Goal: Use online tool/utility: Utilize a website feature to perform a specific function

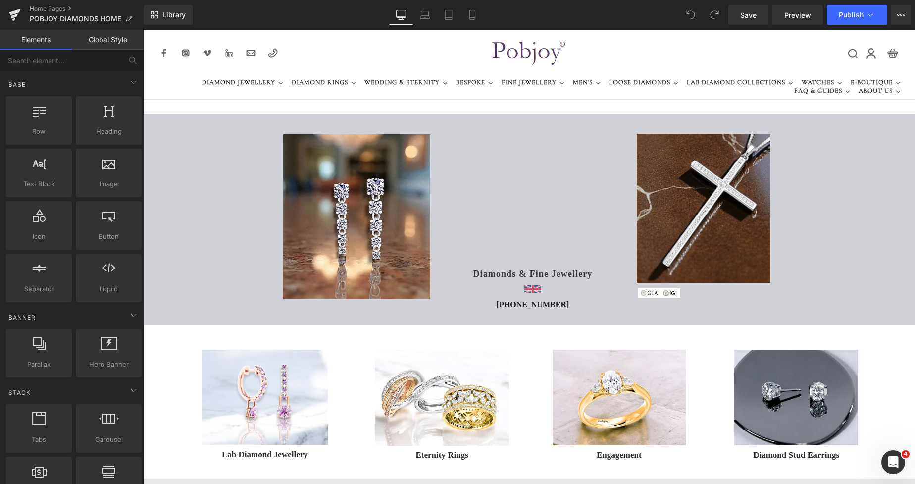
click at [226, 141] on link at bounding box center [328, 216] width 205 height 165
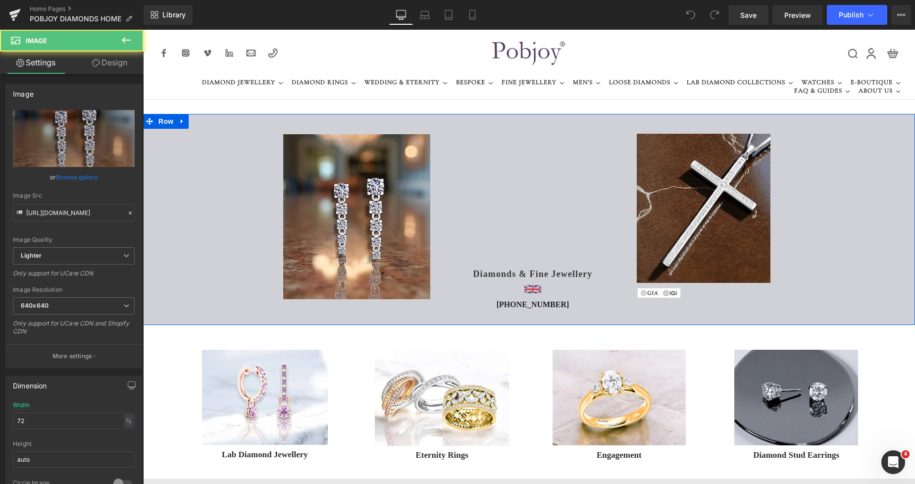
click at [194, 141] on div "Image Vimeo Diamonds & Fine Jewellery Heading Image [PHONE_NUMBER] Heading Imag…" at bounding box center [529, 219] width 772 height 211
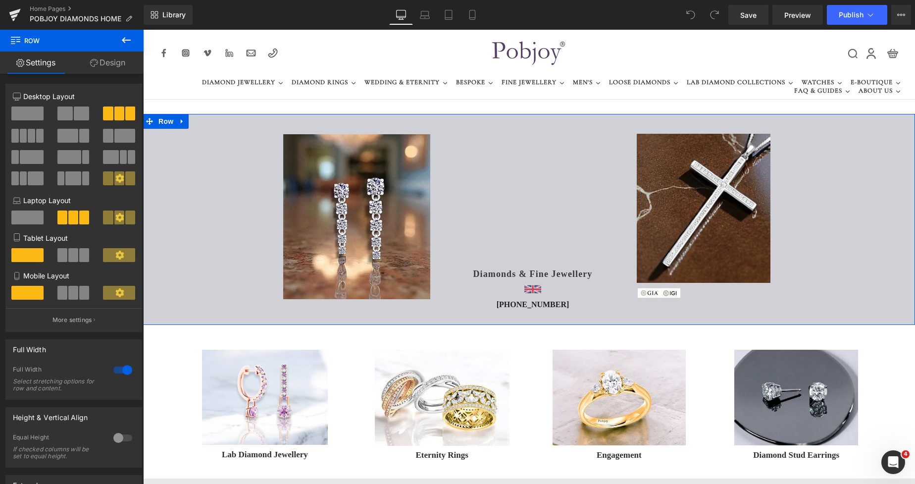
click at [112, 68] on link "Design" at bounding box center [108, 63] width 72 height 22
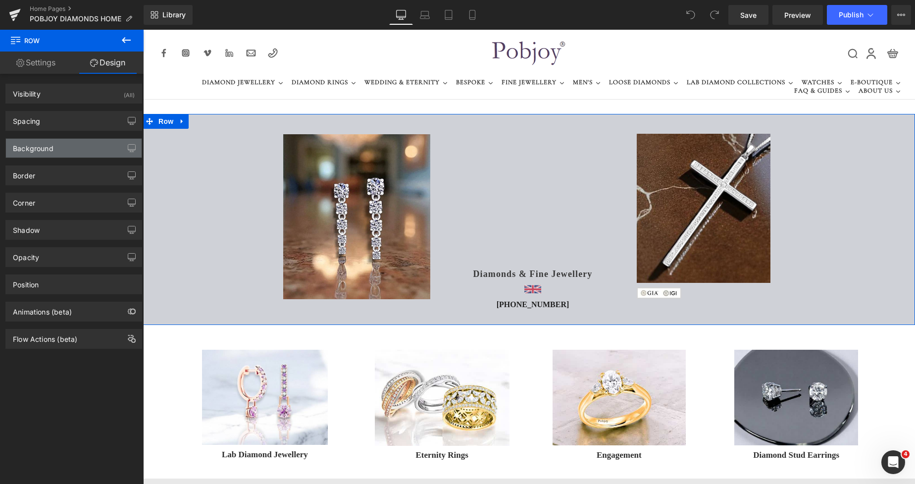
type input "#cfd1d7"
type input "100"
click at [30, 150] on div "Background" at bounding box center [33, 146] width 41 height 14
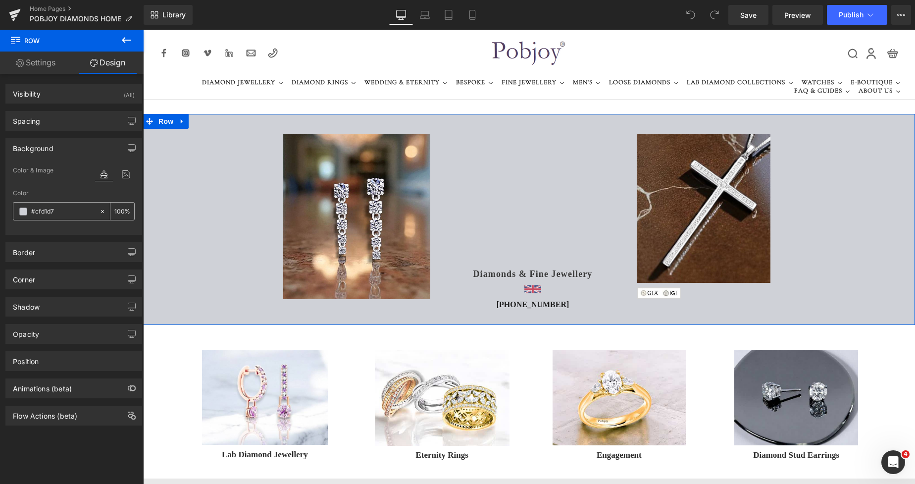
click at [23, 213] on span at bounding box center [23, 212] width 8 height 8
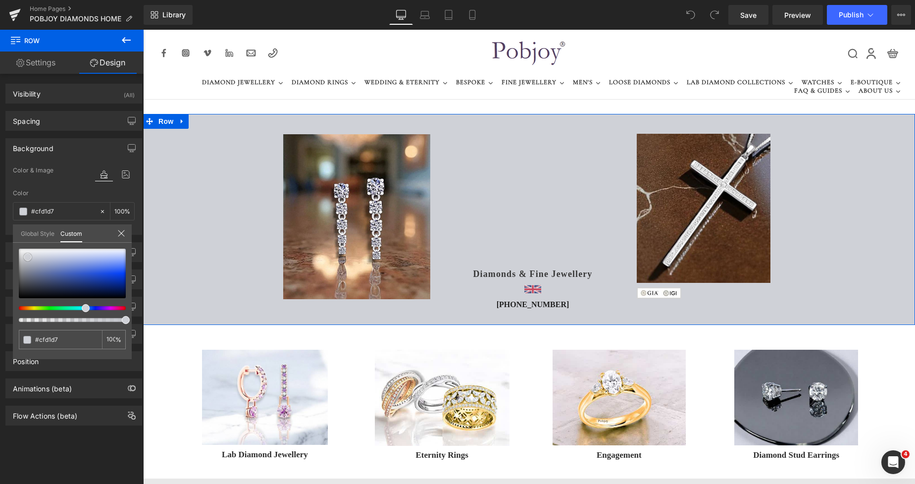
type input "#d0d1d7"
type input "#d3d4d9"
type input "#d8d9dd"
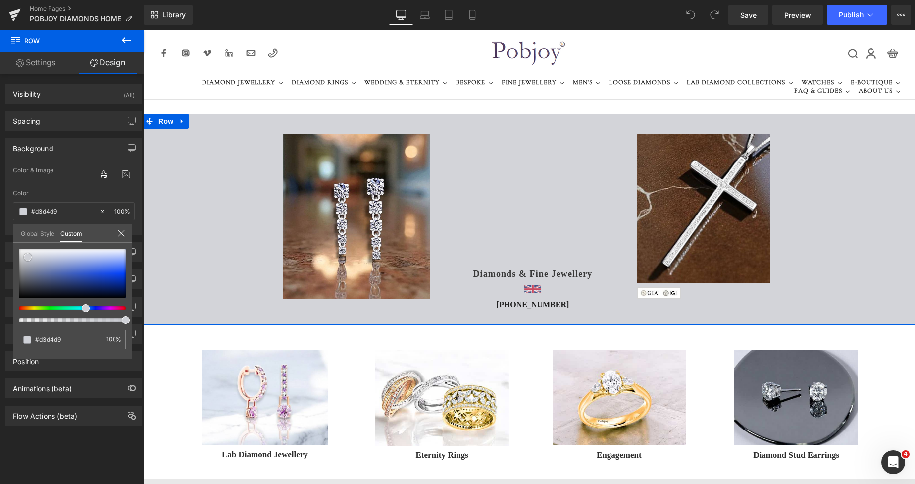
type input "#d8d9dd"
type input "#dbdcdf"
type input "#dedfe2"
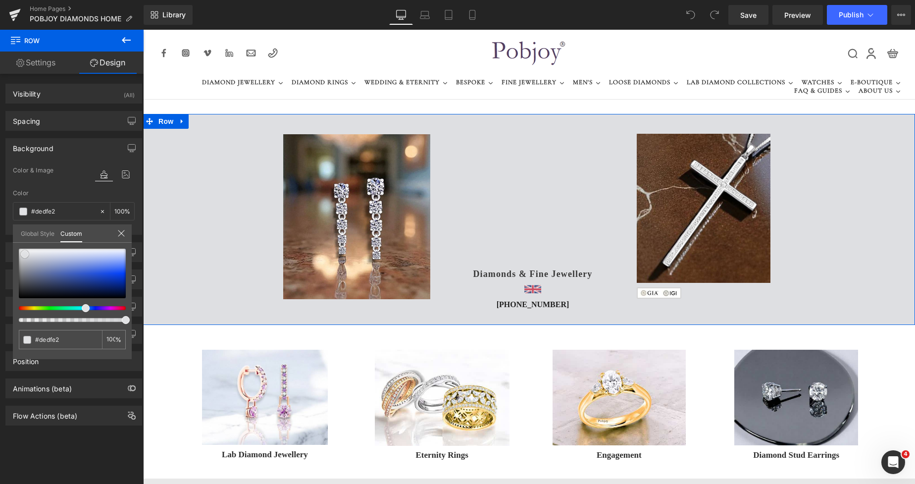
type input "#e1e2e4"
type input "#e0e2e4"
type input "#e0e2e5"
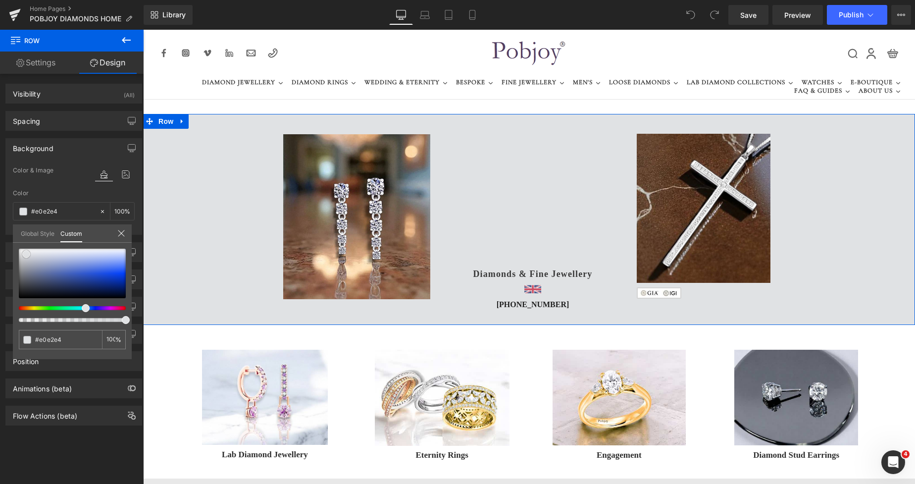
type input "#e0e2e5"
type input "#e3e5e7"
type input "#e6e8e9"
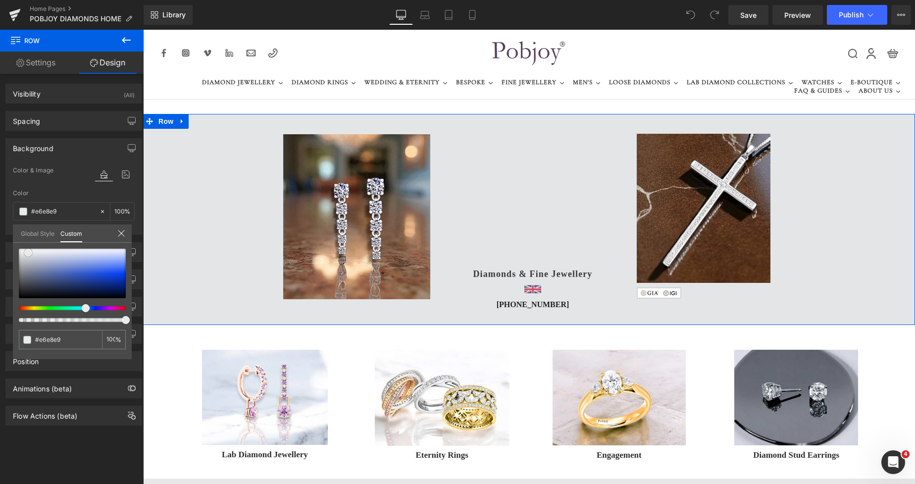
type input "#e8ebec"
type input "#eef0f0"
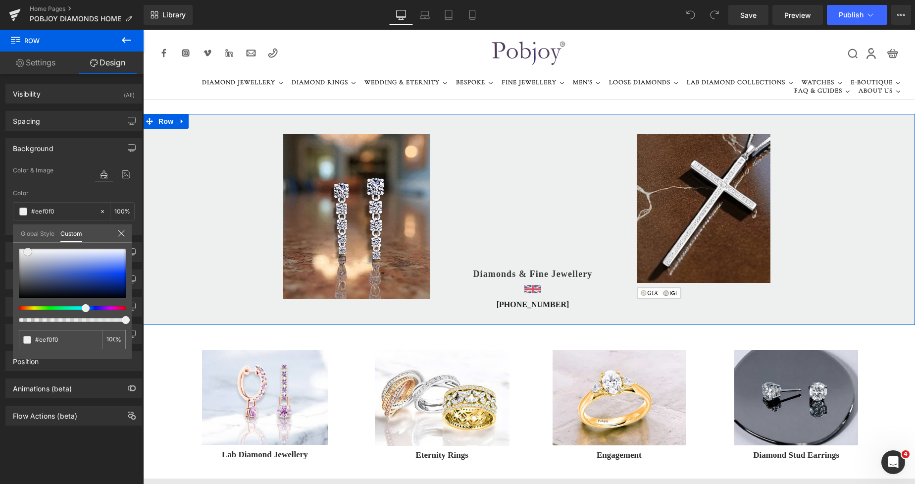
type input "#eef1f1"
type input "#ebeeee"
type input "#e8ecec"
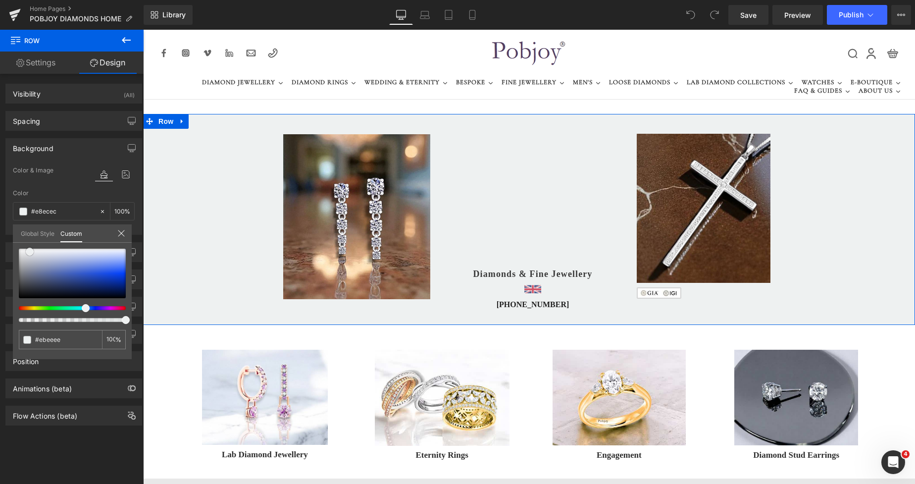
type input "#e8ecec"
type input "#e5eaea"
type input "#e6e9e9"
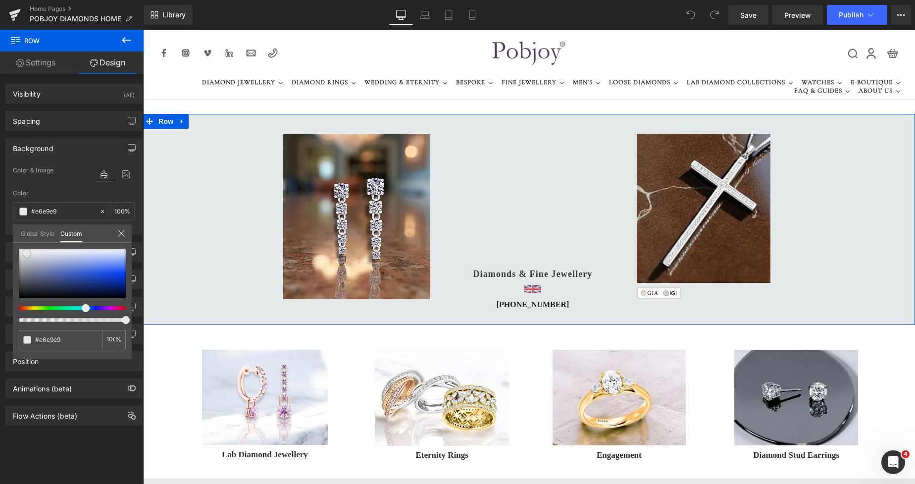
type input "#e3e7e7"
type input "#e0e5e5"
type input "#dde3e3"
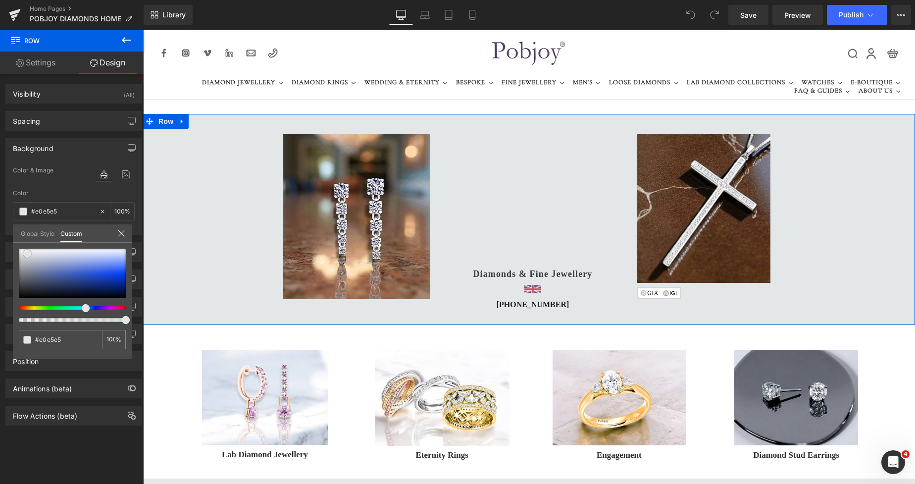
type input "#dde3e3"
click at [27, 251] on span at bounding box center [28, 255] width 8 height 8
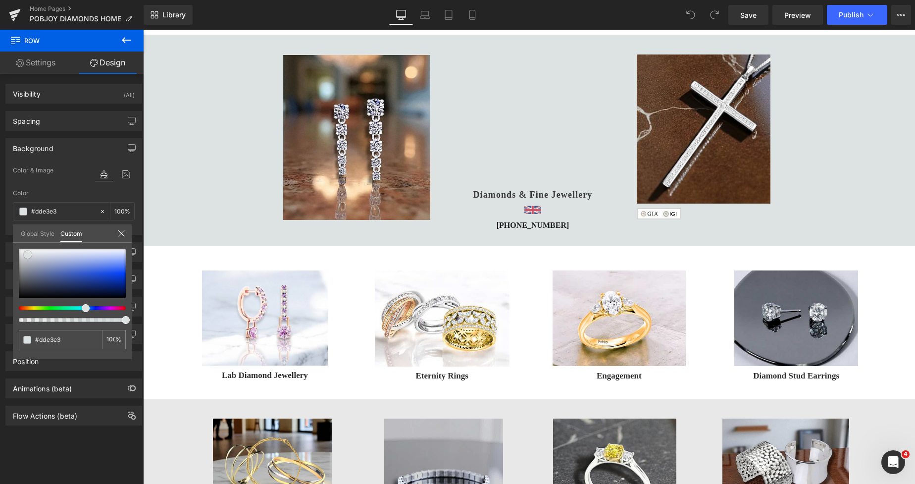
scroll to position [60, 0]
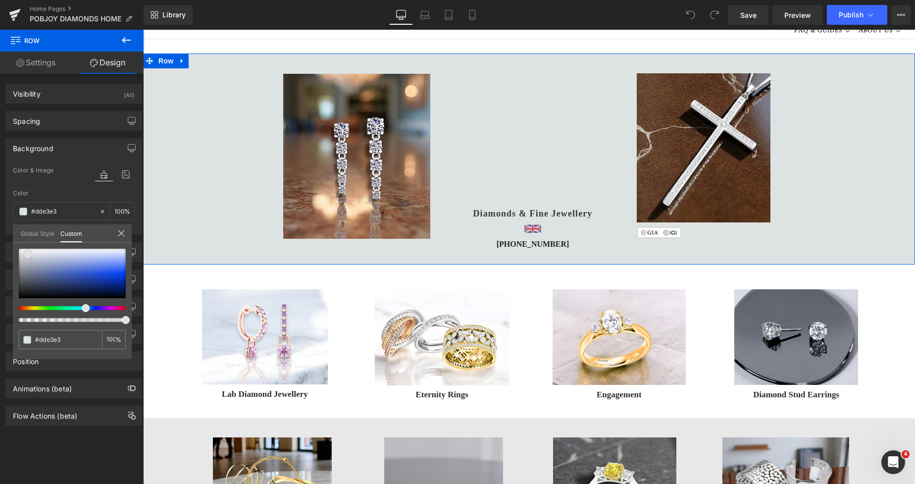
type input "#e0e5e5"
type input "#e3e7e7"
type input "#e8ecec"
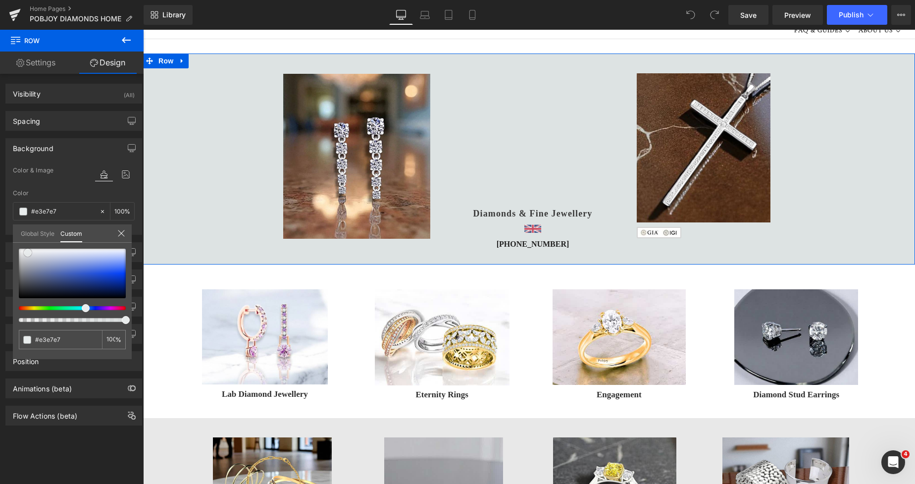
type input "#e8ecec"
type input "#ebeeee"
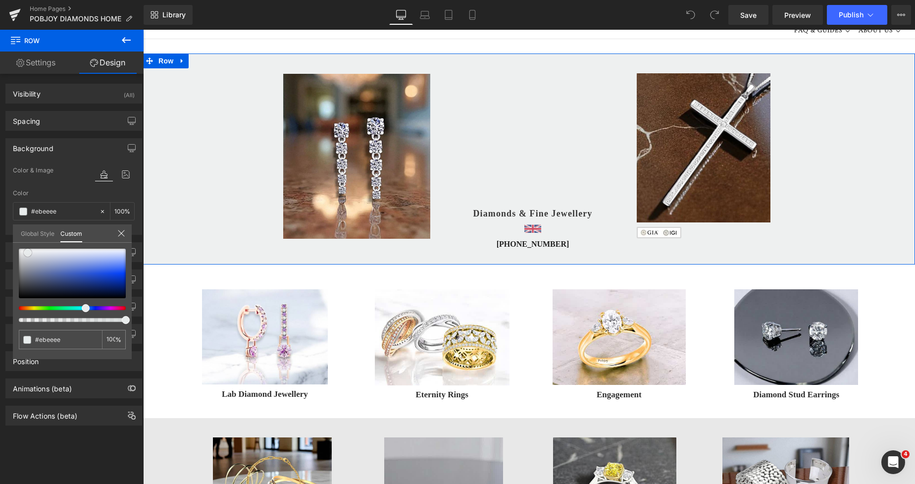
type input "#eef0f0"
type input "#f0f3f3"
type input "#f3f5f5"
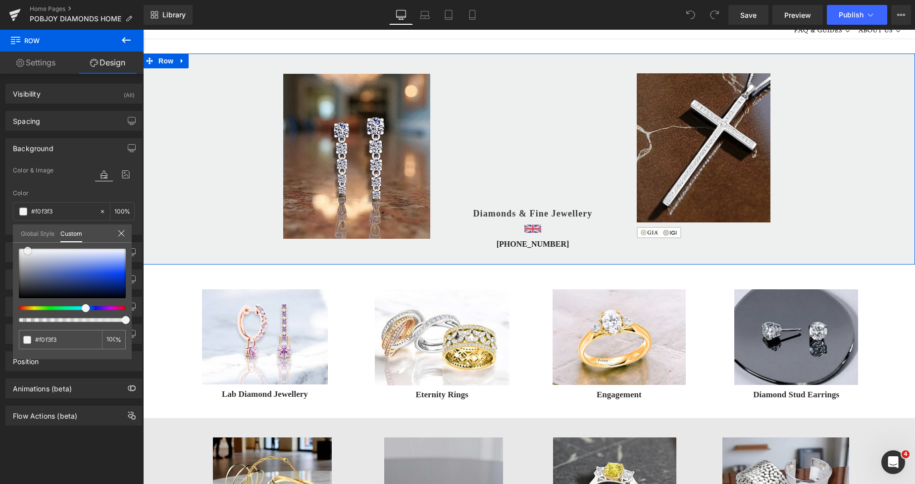
type input "#f3f5f5"
type input "#f1f3f3"
type input "#ebeeee"
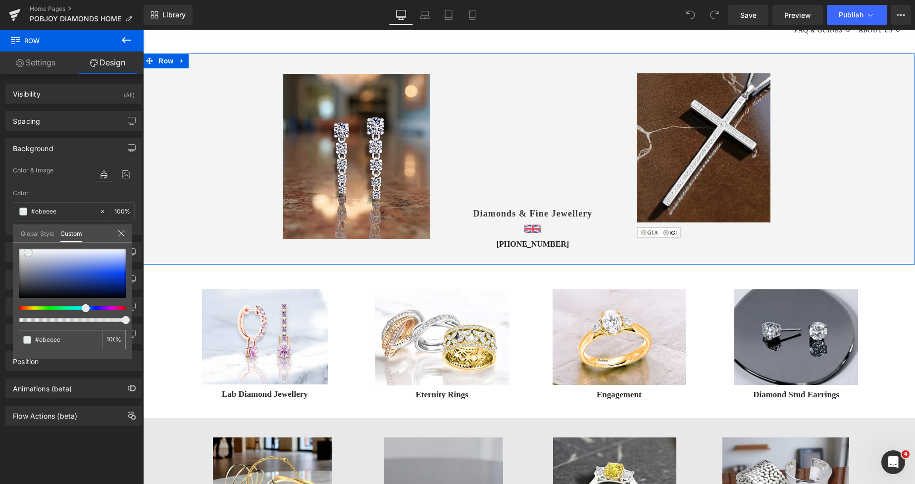
type input "#e5eaea"
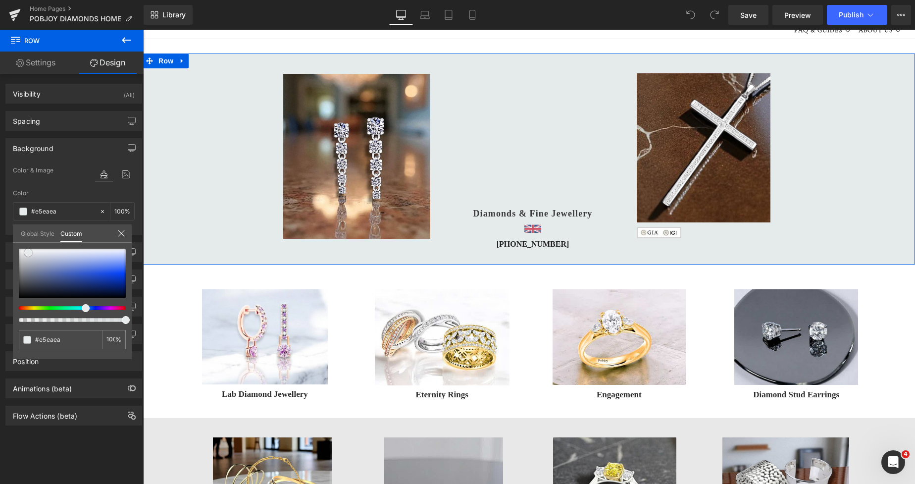
type input "#e2e8e8"
type input "#e5eaea"
type input "#e8eded"
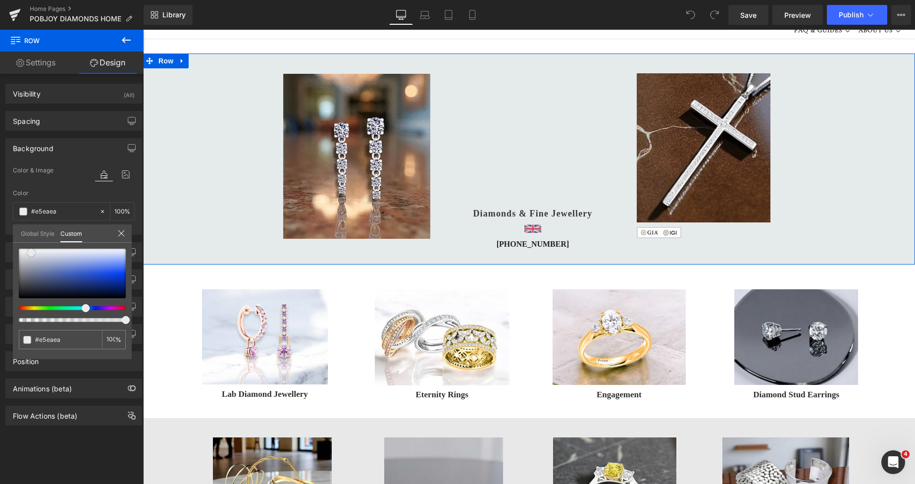
type input "#e8eded"
type input "#e7eded"
type input "#e7eeee"
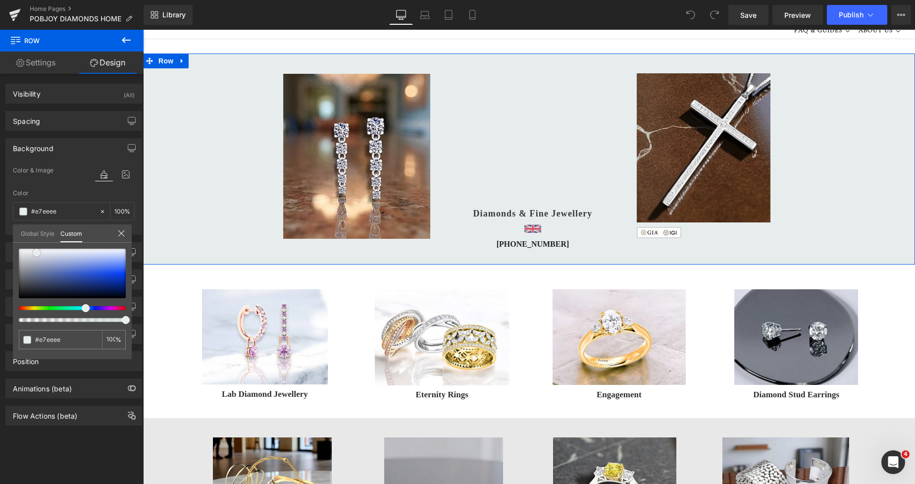
type input "#e6eeee"
type input "#e7eeee"
type input "#e7eded"
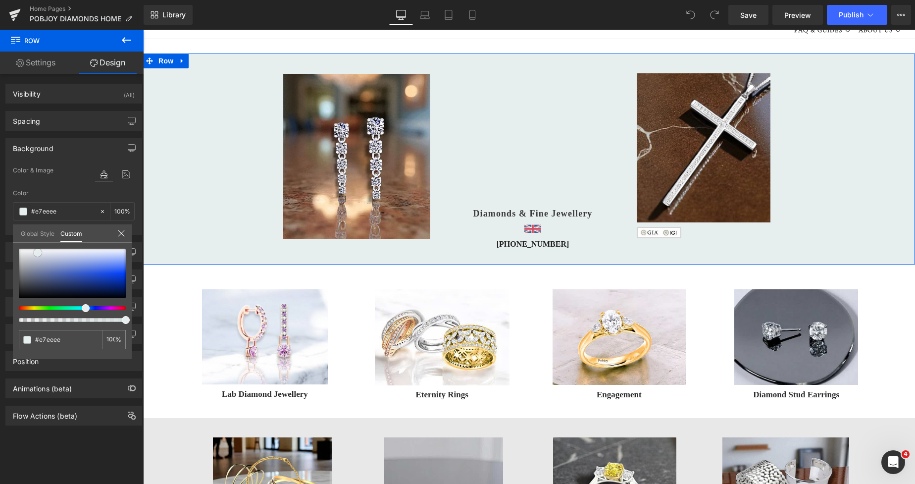
type input "#e7eded"
type input "#e8eded"
type input "#e8ecec"
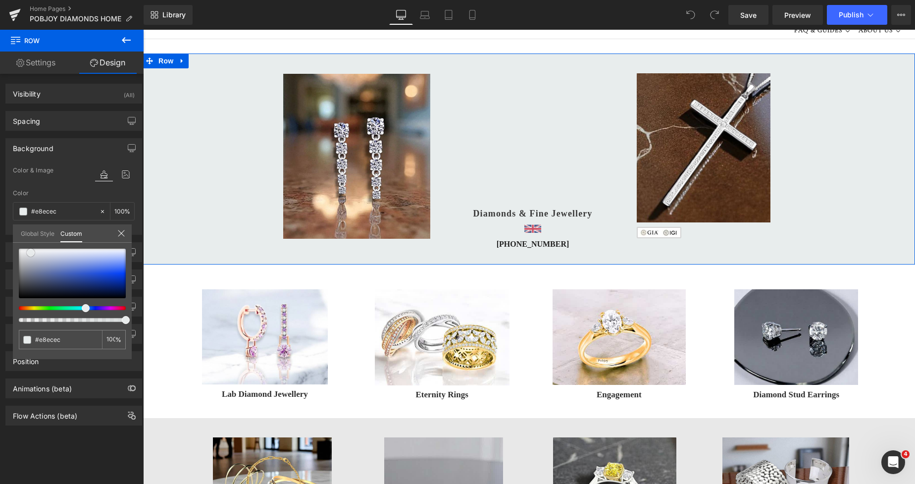
type input "#e2e8e8"
type input "#dfe6e6"
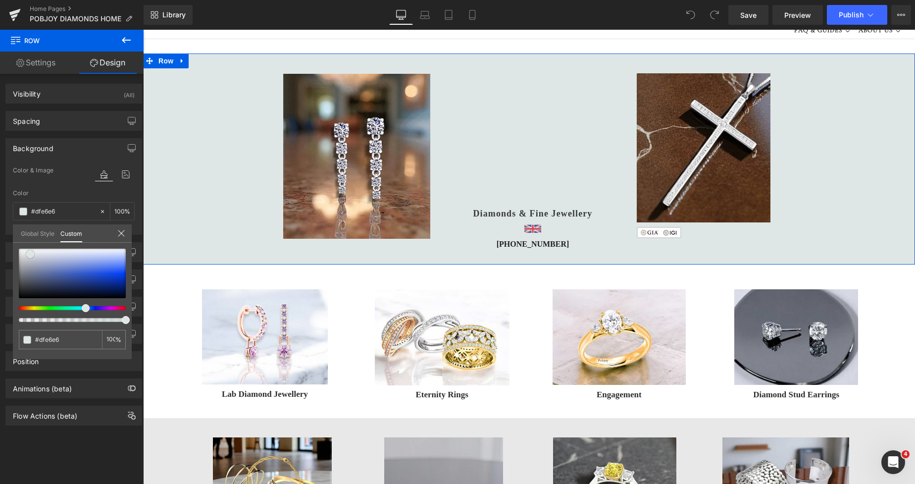
type input "#e2e8e8"
type input "#e5eaea"
type input "#e8ecec"
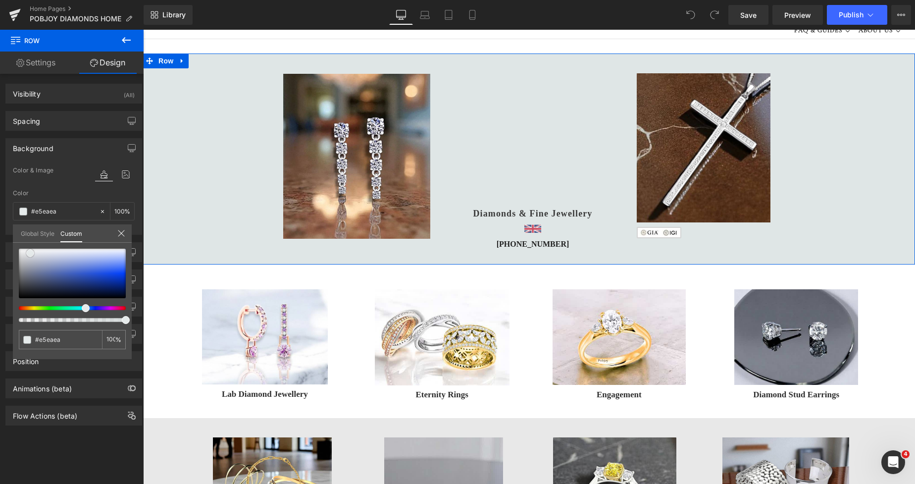
type input "#e8ecec"
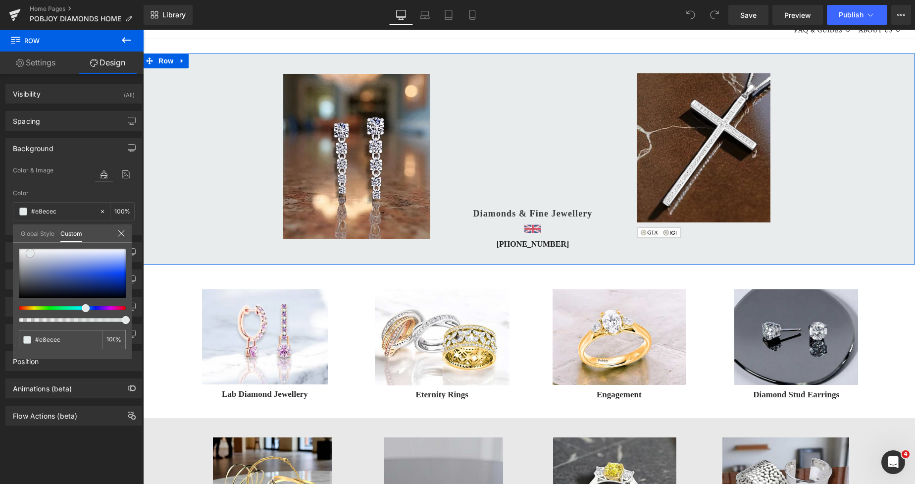
type input "#f0f3f3"
type input "#f6f8f8"
type input "#f9fafa"
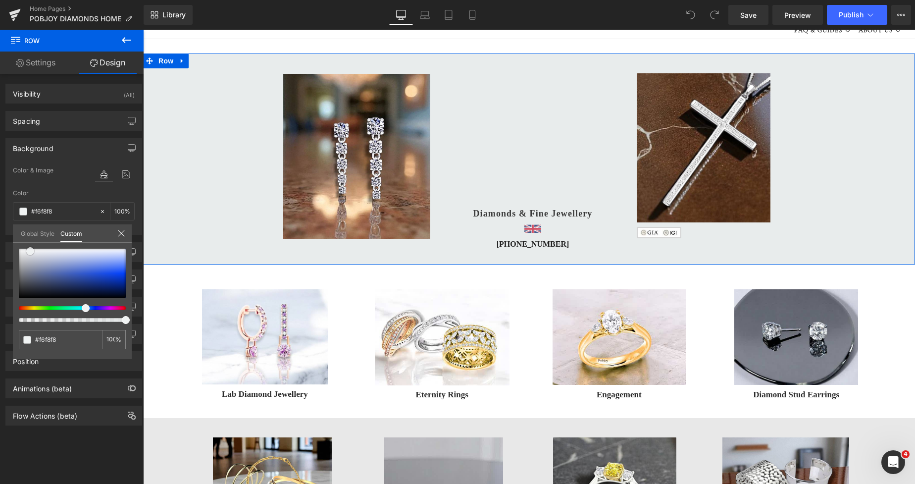
type input "#f9fafa"
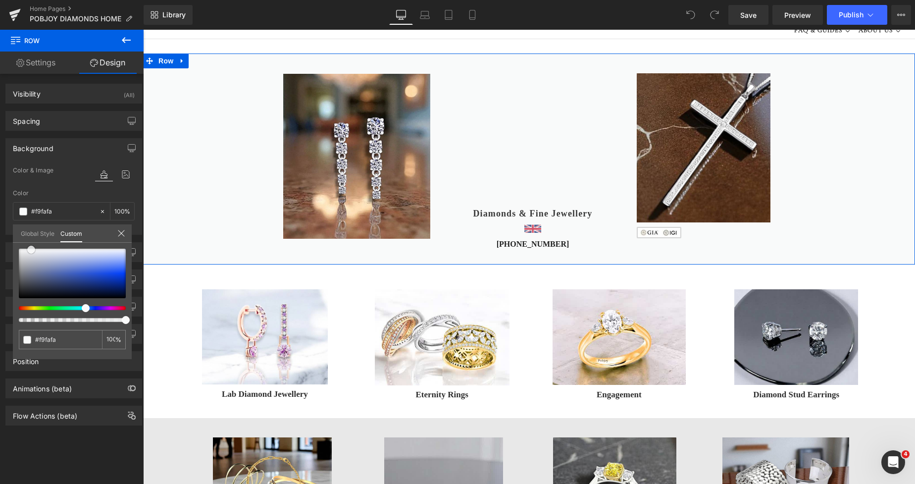
type input "#f6f8f8"
type input "#f0f4f4"
type input "#eef1f1"
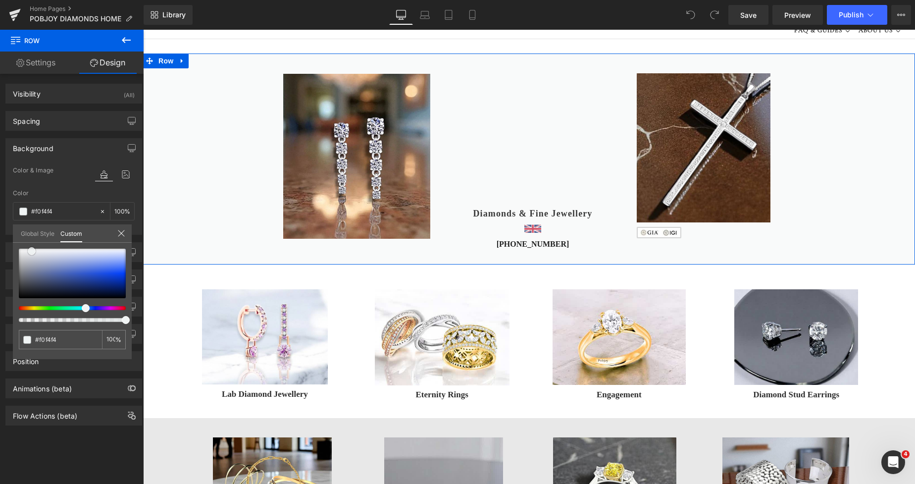
type input "#eef1f1"
type input "#ebefef"
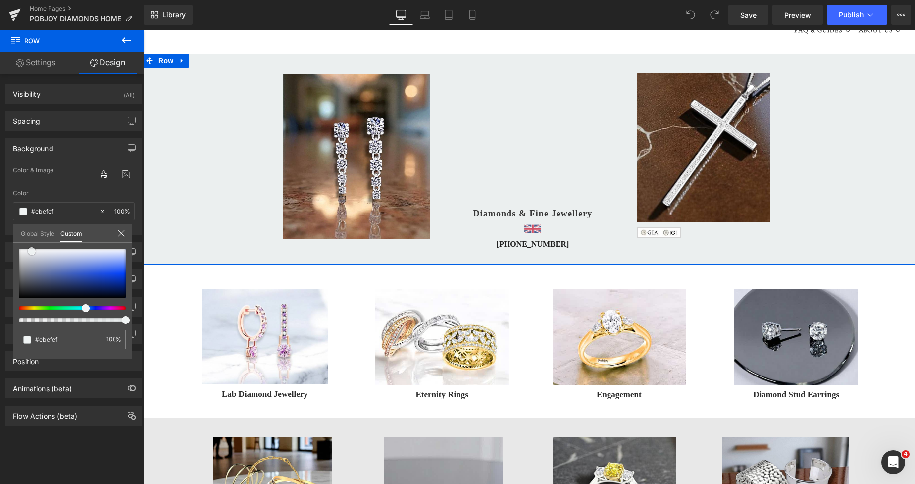
type input "#eaefef"
type input "#e7eded"
drag, startPoint x: 26, startPoint y: 256, endPoint x: 32, endPoint y: 254, distance: 6.1
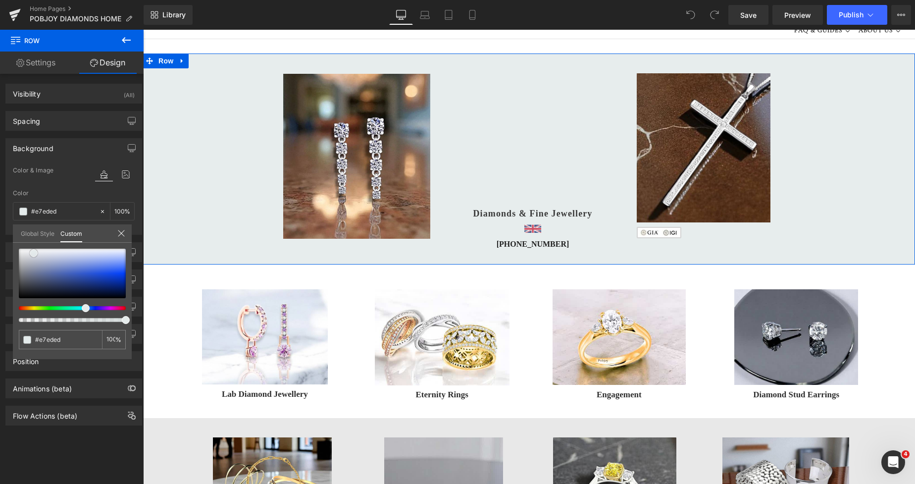
click at [32, 254] on span at bounding box center [34, 253] width 8 height 8
type input "#e4e4eb"
type input "#e5e4eb"
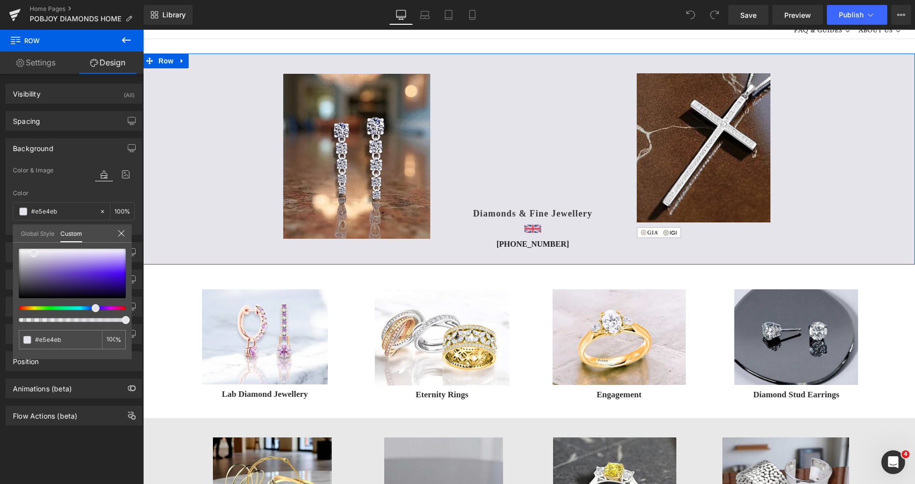
type input "#e7e4eb"
type input "#e6e4eb"
type input "#e5e4eb"
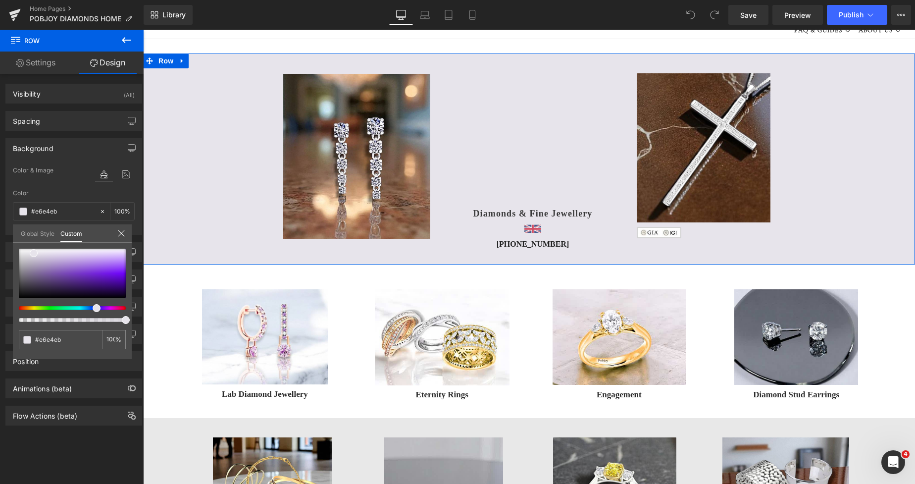
type input "#e5e4eb"
type input "#e4e4eb"
click at [86, 308] on span at bounding box center [90, 308] width 8 height 8
type input "#e1e1e9"
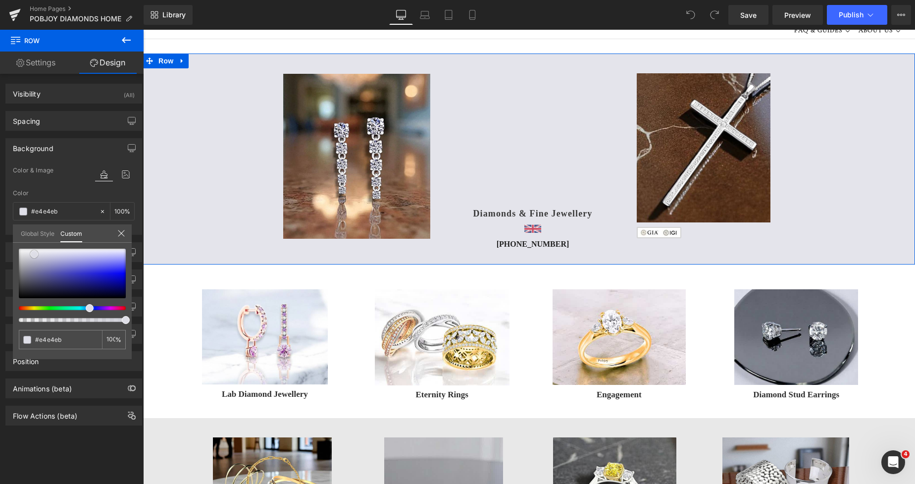
type input "#e1e1e9"
type input "#dbdbe5"
type input "#d8d8e3"
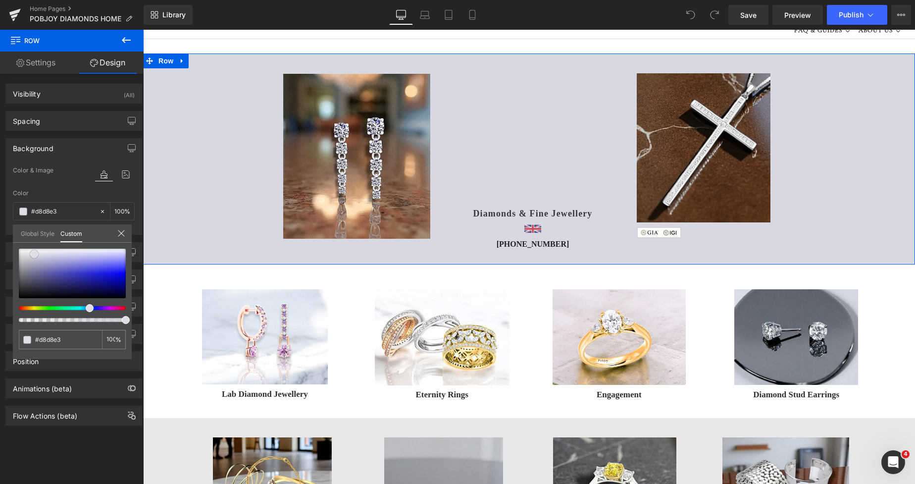
type input "#d5d5e1"
type input "#d1d1df"
type input "#cecedd"
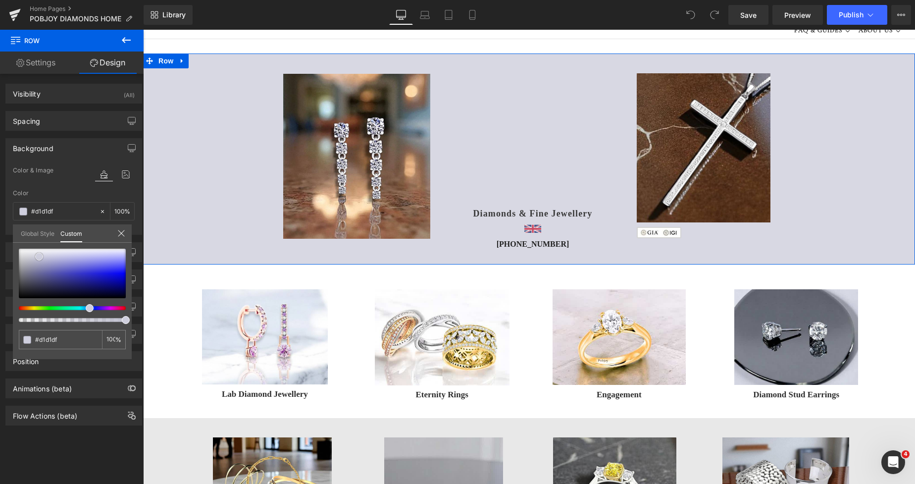
type input "#cecedd"
type input "#cbcbdb"
type input "#cacadc"
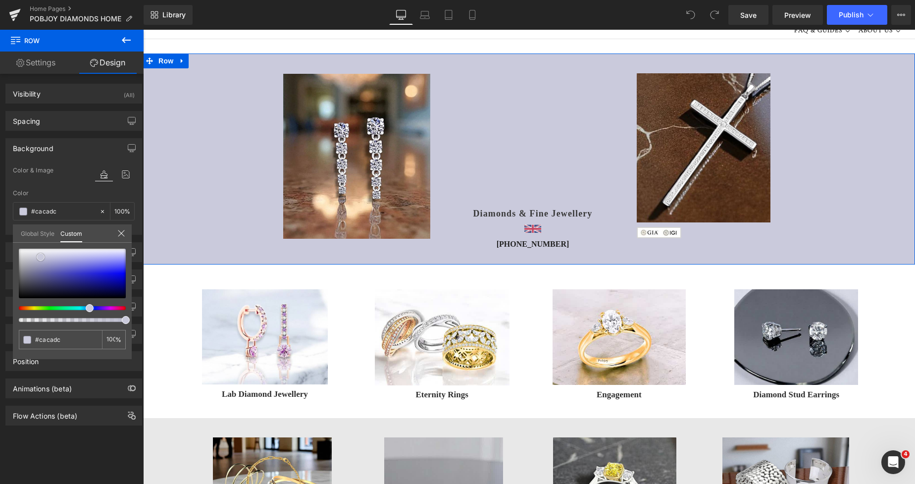
drag, startPoint x: 34, startPoint y: 254, endPoint x: 41, endPoint y: 258, distance: 8.0
click at [41, 258] on span at bounding box center [41, 257] width 8 height 8
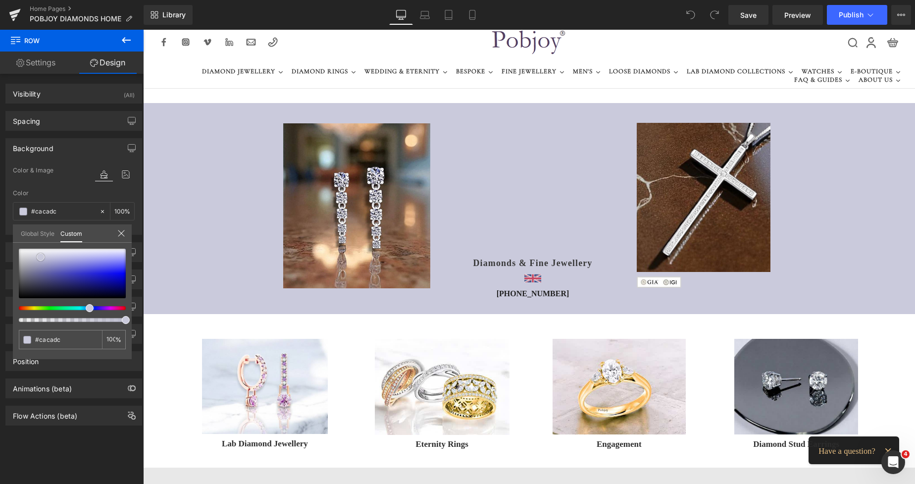
scroll to position [0, 0]
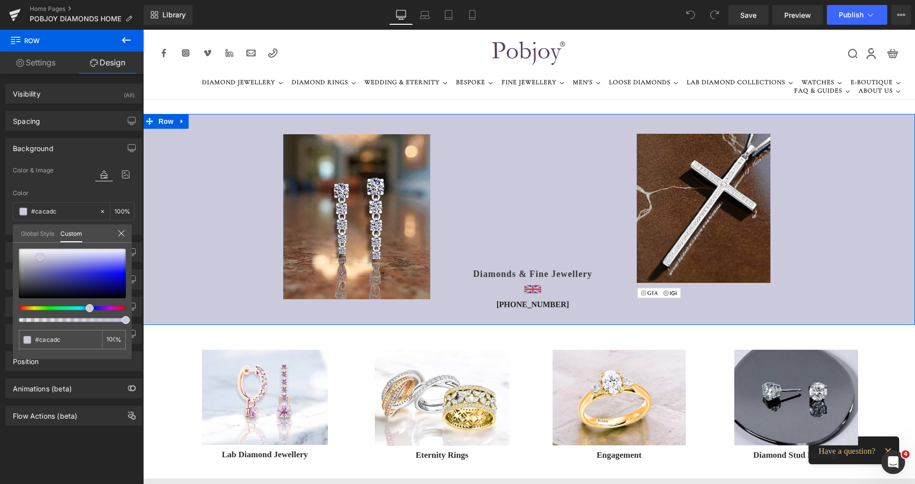
type input "#cbcbdb"
type input "#cdcdda"
type input "#ccccd6"
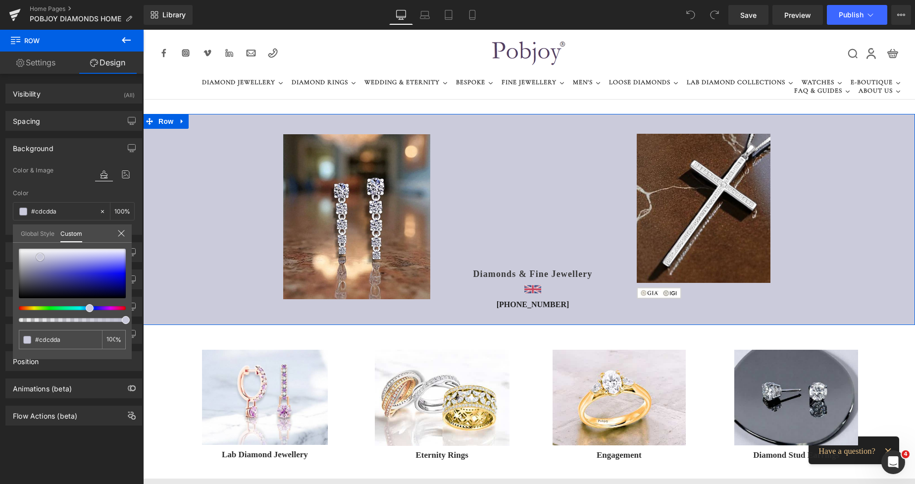
type input "#ccccd6"
type input "#c8c8d4"
type input "#c2c2d0"
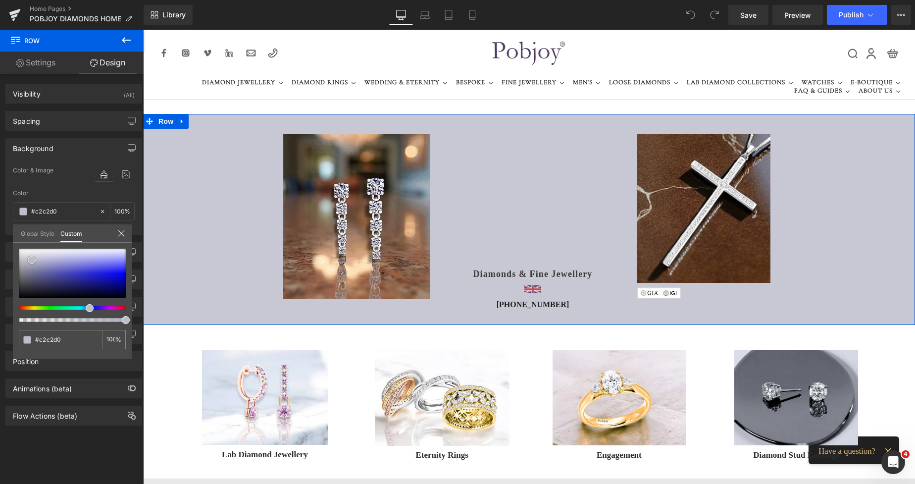
type input "#bdbdcb"
type input "#babac9"
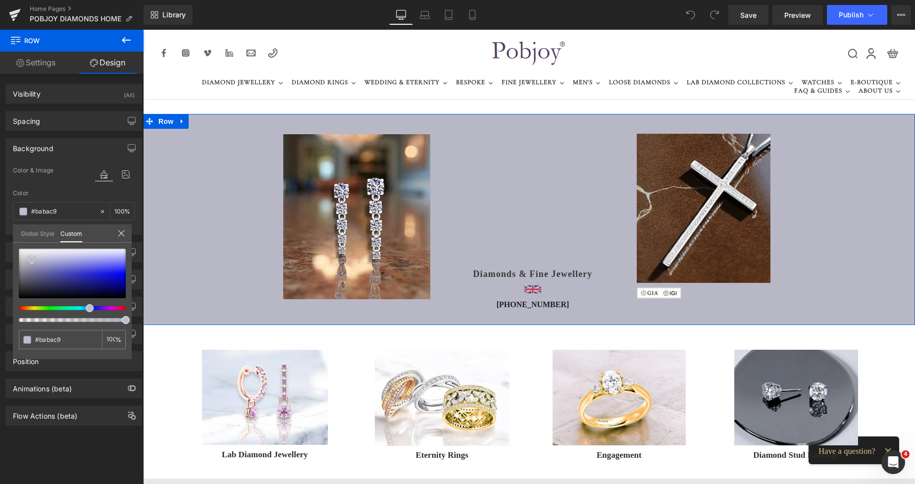
type input "#b7b7c6"
type input "#b1b1c3"
type input "#b4b4c4"
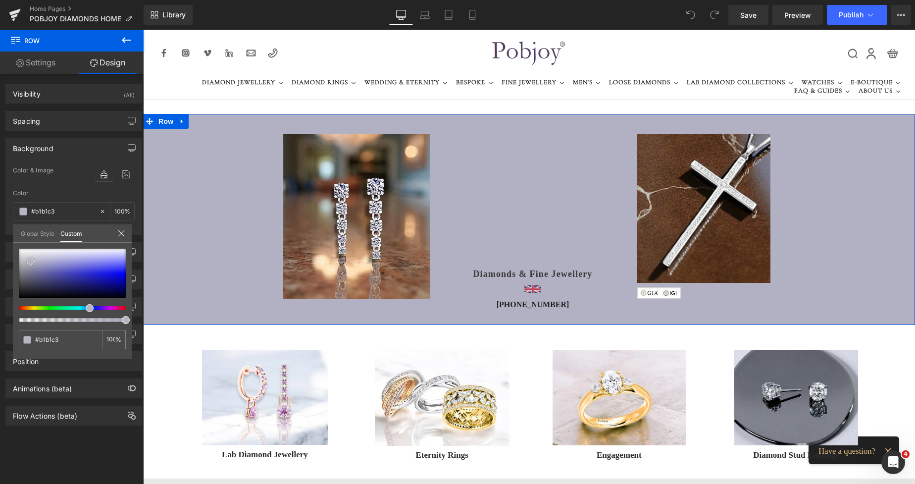
type input "#b4b4c4"
type input "#bbbbc7"
type input "#bfbfc9"
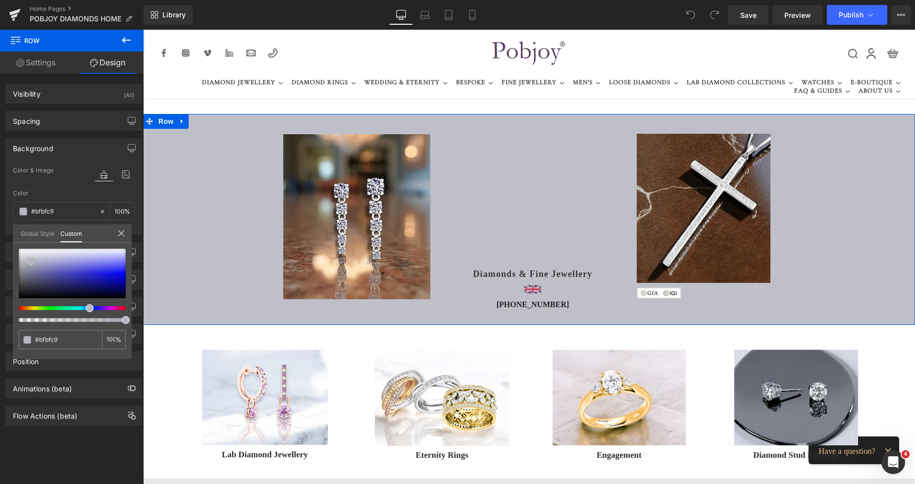
type input "#c4c4ce"
type input "#c5c5cd"
type input "#c8c8cf"
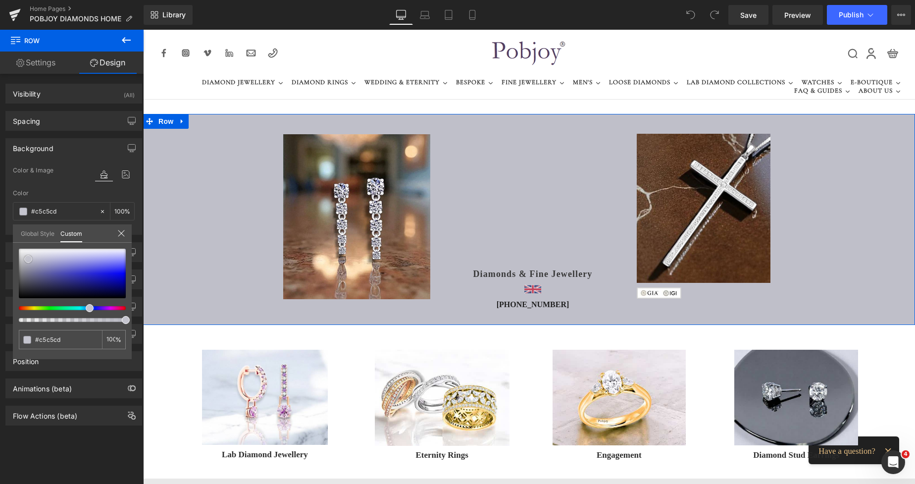
type input "#c8c8cf"
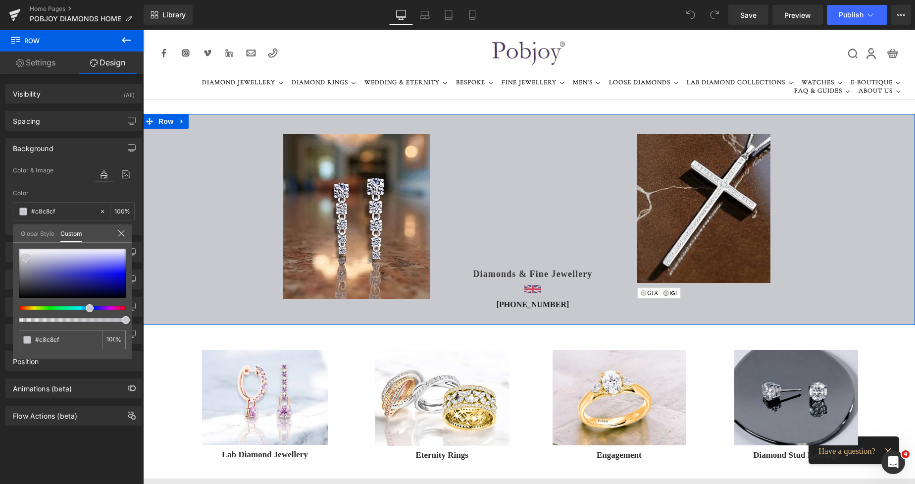
type input "#c9c9ce"
type input "#ccccd0"
type input "#cfcfd2"
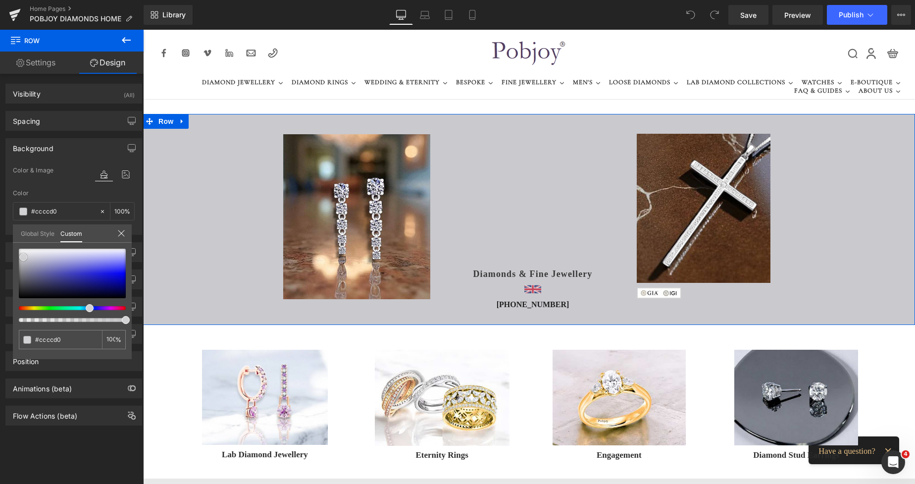
type input "#cfcfd2"
type input "#d7d7da"
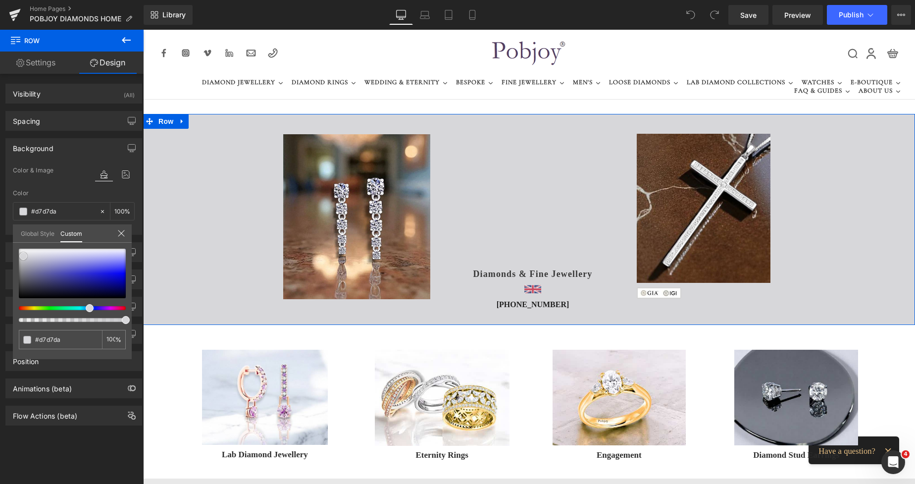
type input "#d9d9dd"
drag, startPoint x: 42, startPoint y: 259, endPoint x: 27, endPoint y: 257, distance: 14.9
click at [27, 257] on span at bounding box center [25, 256] width 8 height 8
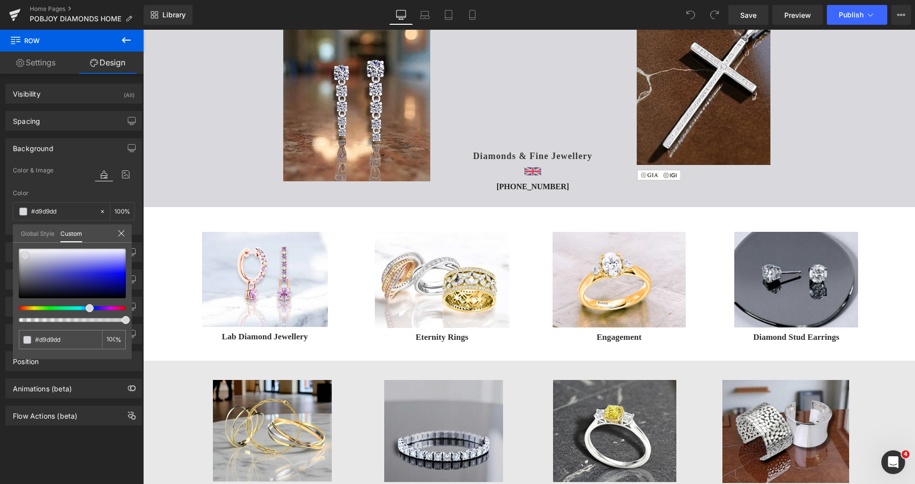
scroll to position [57, 0]
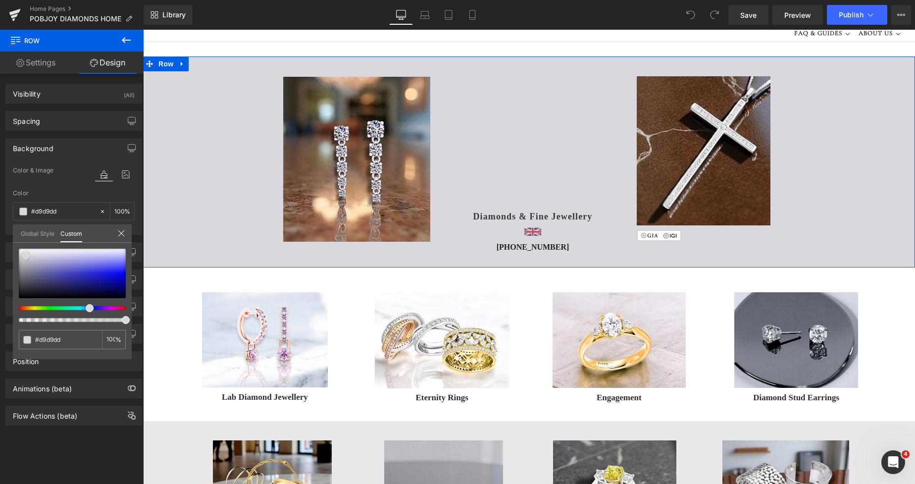
type input "#d8d8dd"
type input "#d8d8de"
type input "#d5d5db"
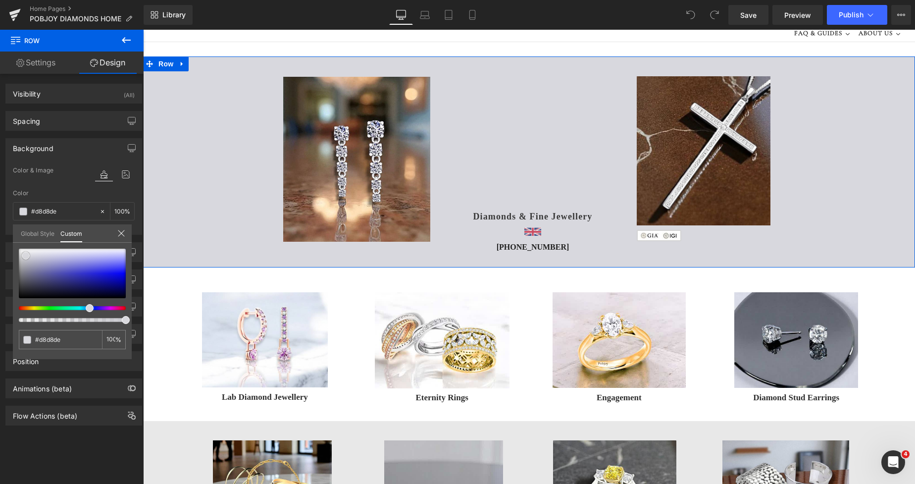
type input "#d5d5db"
type input "#d4d4dc"
type input "#d4d4dd"
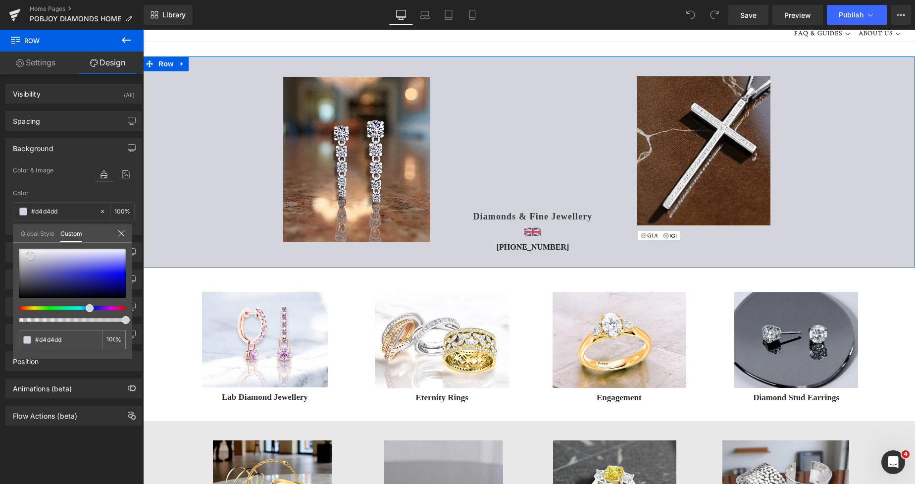
type input "#d0d0db"
type input "#d0d0dc"
type input "#cdcdda"
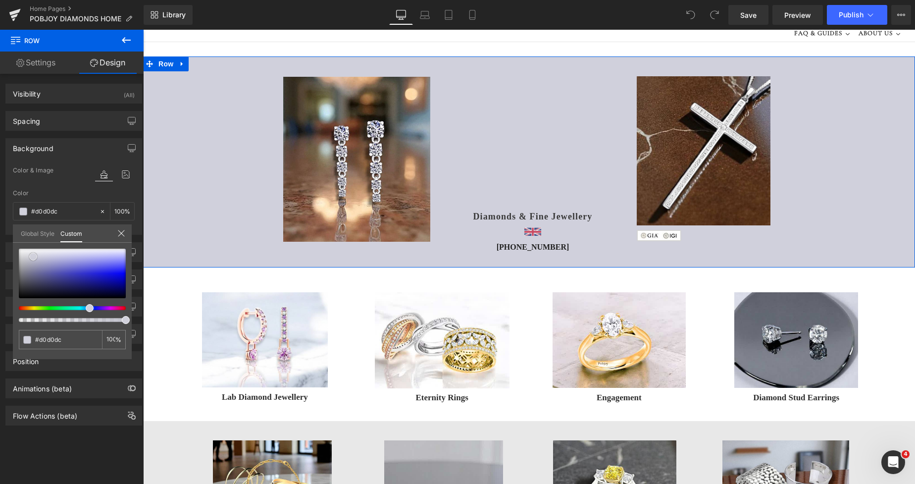
type input "#cdcdda"
type input "#d0d0dc"
type input "#d6d6e0"
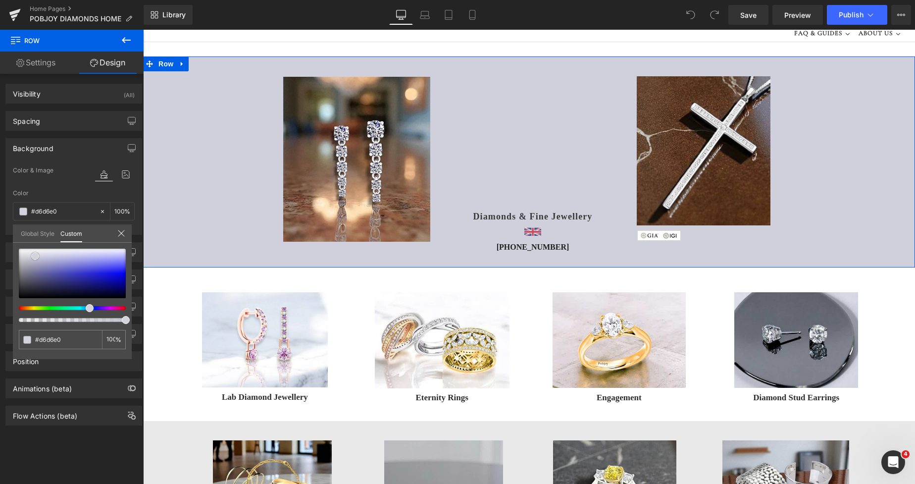
type input "#d8d8e2"
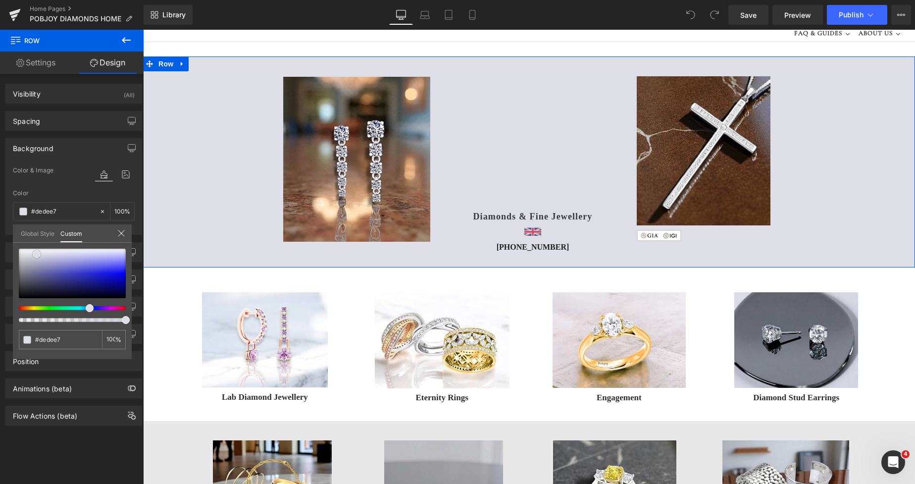
drag, startPoint x: 23, startPoint y: 255, endPoint x: 113, endPoint y: 255, distance: 90.7
click at [34, 253] on span at bounding box center [37, 254] width 8 height 8
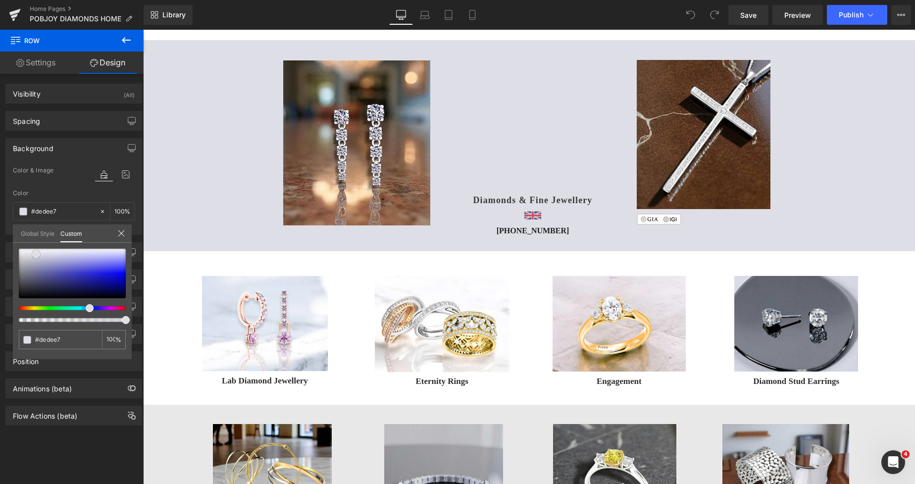
scroll to position [41, 0]
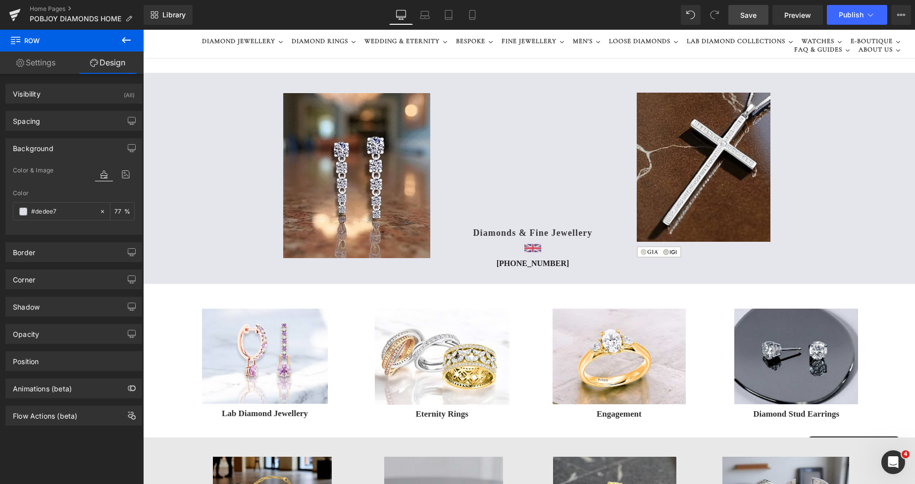
click at [742, 13] on span "Save" at bounding box center [749, 15] width 16 height 10
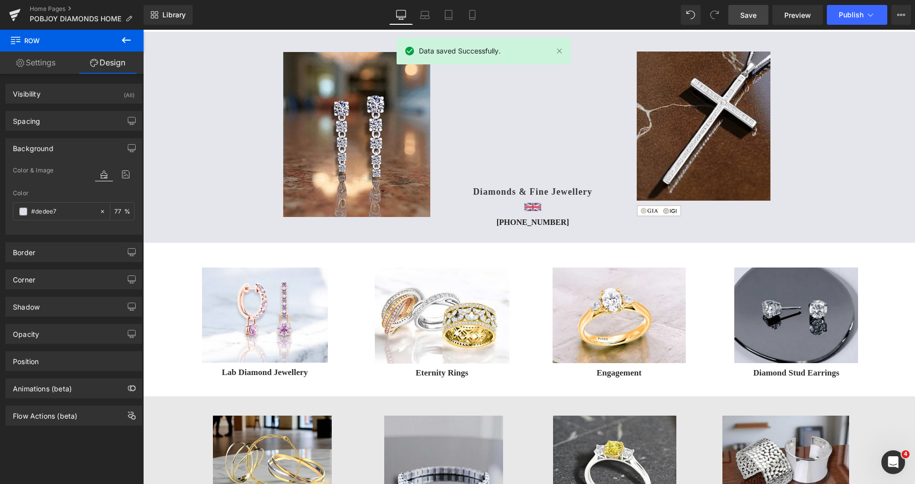
scroll to position [0, 0]
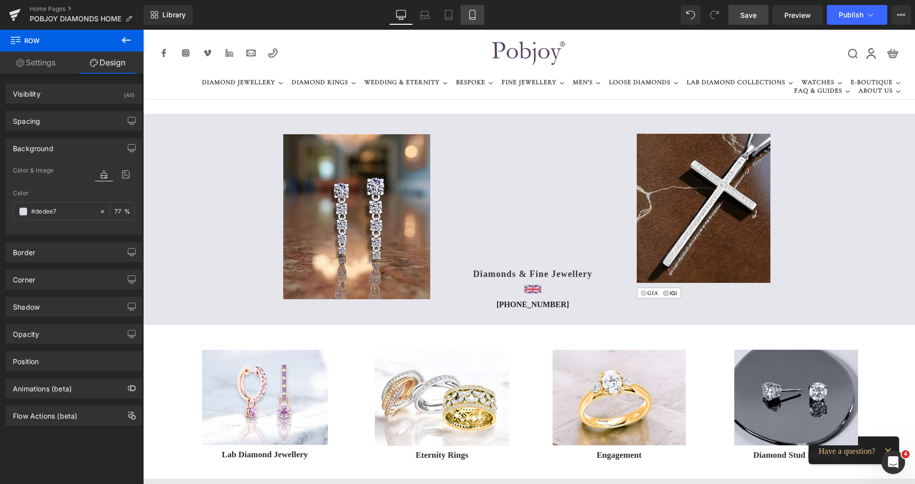
click at [471, 20] on link "Mobile" at bounding box center [473, 15] width 24 height 20
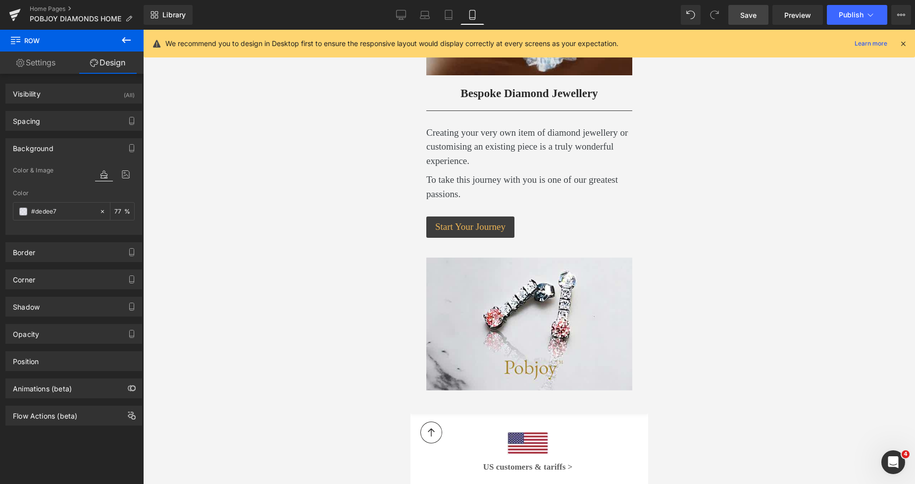
drag, startPoint x: 642, startPoint y: 60, endPoint x: 1178, endPoint y: 241, distance: 566.1
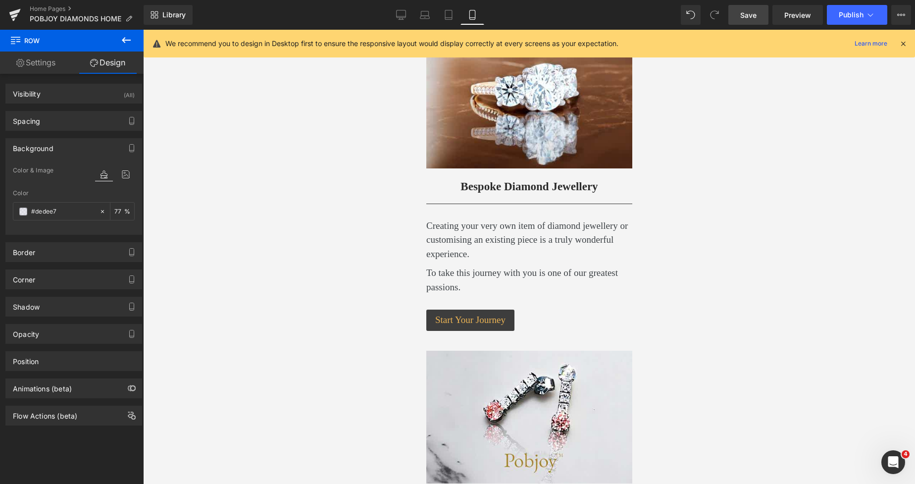
click at [746, 8] on link "Save" at bounding box center [749, 15] width 40 height 20
click at [842, 20] on button "Publish" at bounding box center [857, 15] width 60 height 20
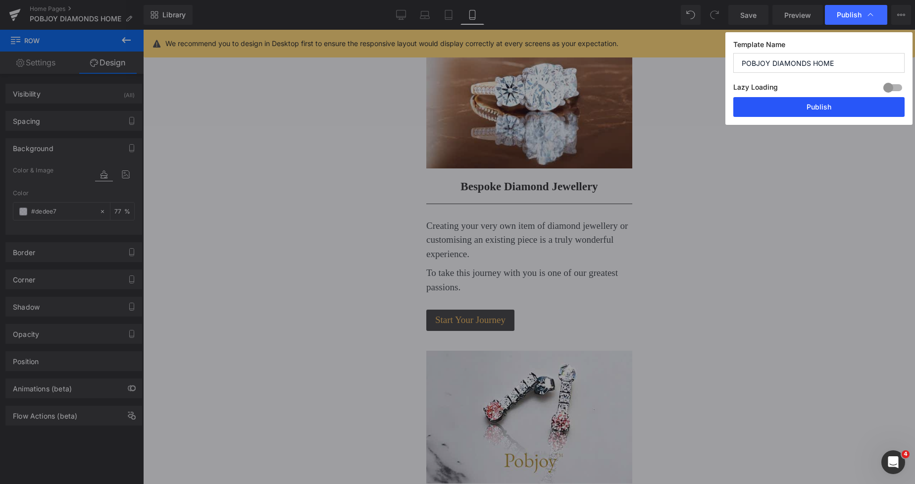
click at [0, 0] on button "Publish" at bounding box center [0, 0] width 0 height 0
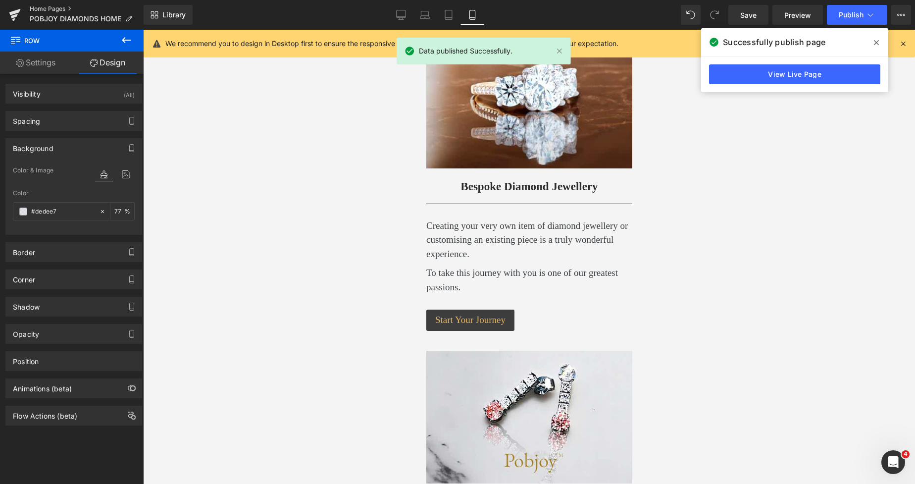
click at [54, 7] on link "Home Pages" at bounding box center [87, 9] width 114 height 8
